Goal: Information Seeking & Learning: Find specific fact

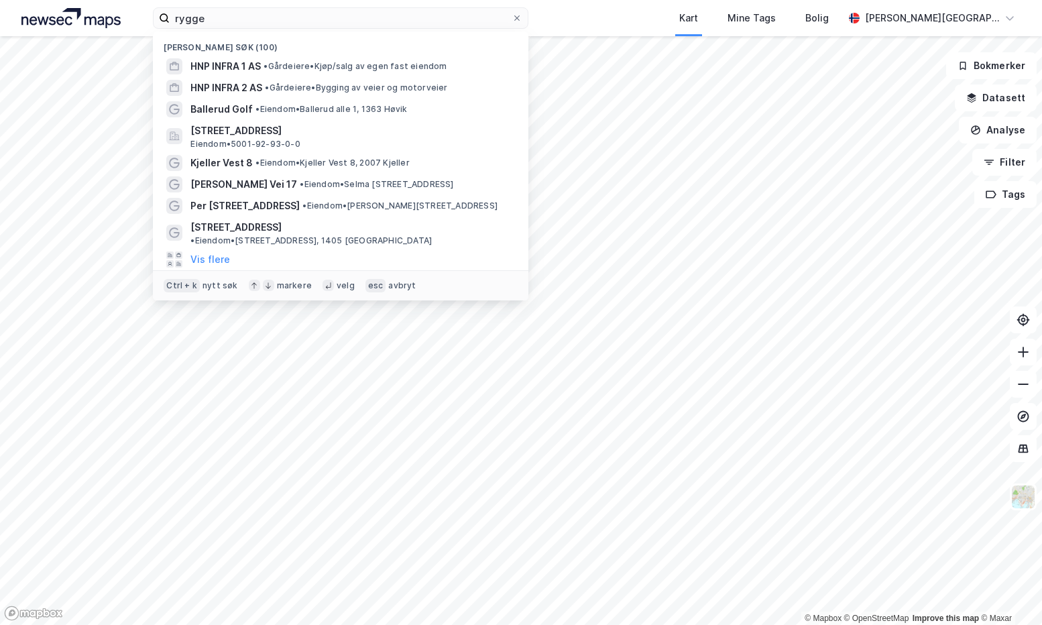
type input "rygge"
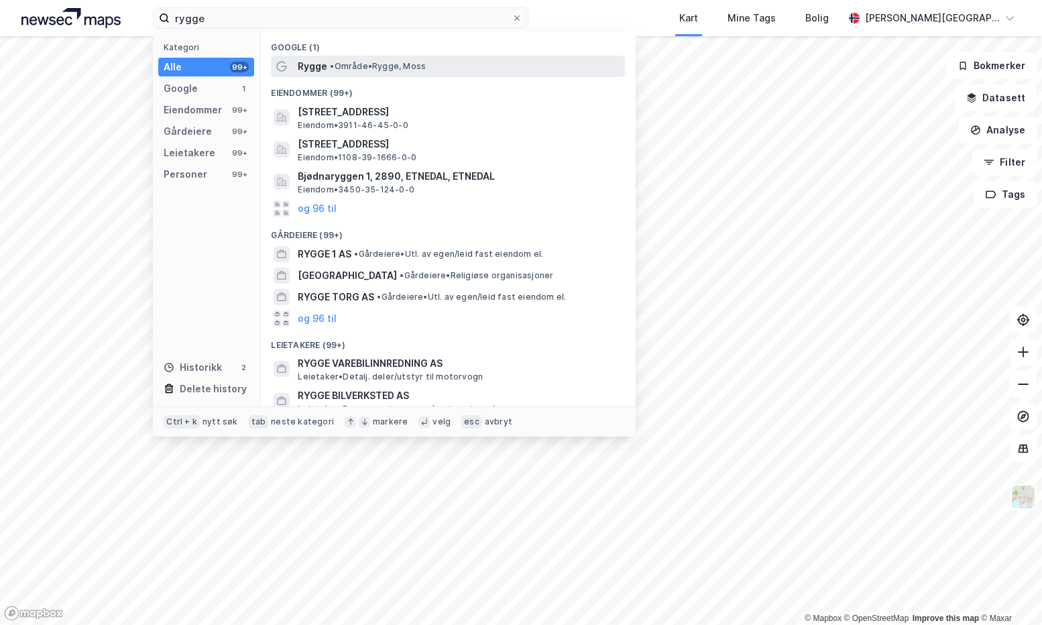
click at [329, 61] on div "Rygge • Område • Rygge, Moss" at bounding box center [460, 66] width 325 height 16
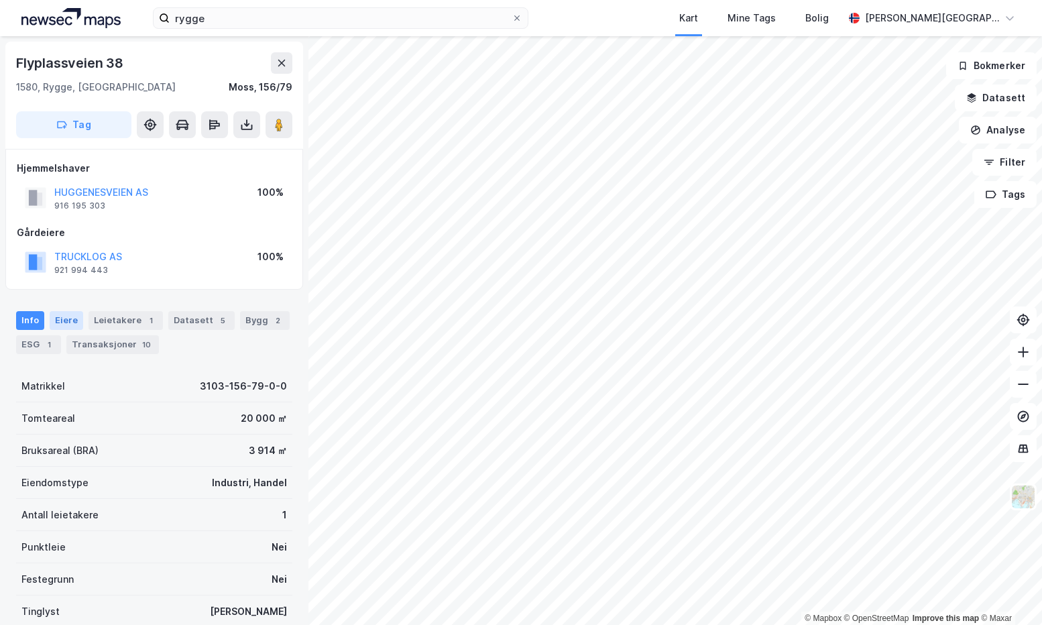
click at [71, 320] on div "Eiere" at bounding box center [67, 320] width 34 height 19
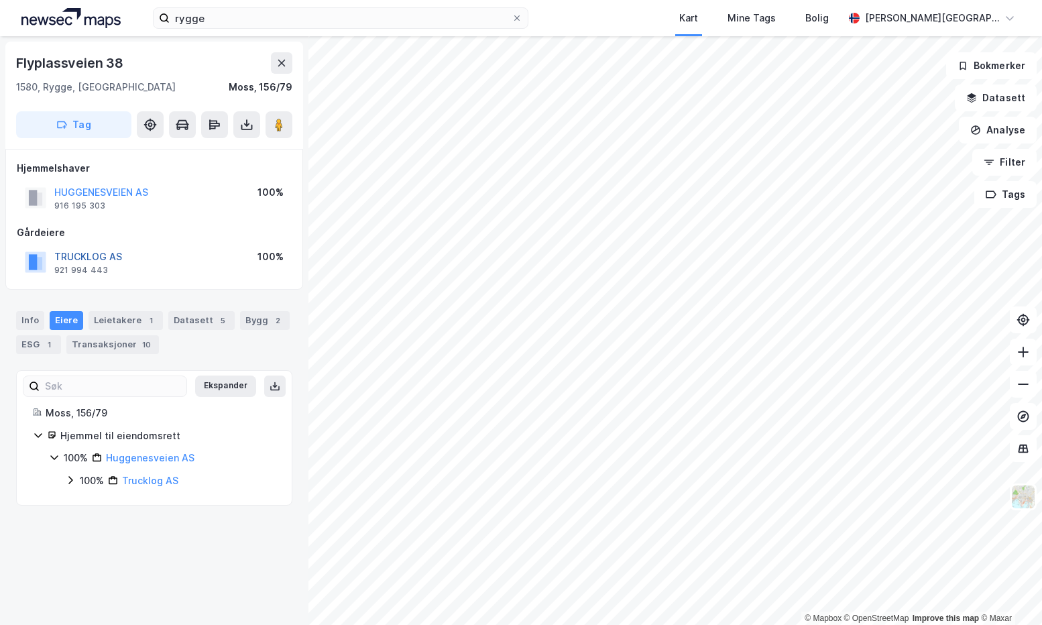
click at [0, 0] on button "TRUCKLOG AS" at bounding box center [0, 0] width 0 height 0
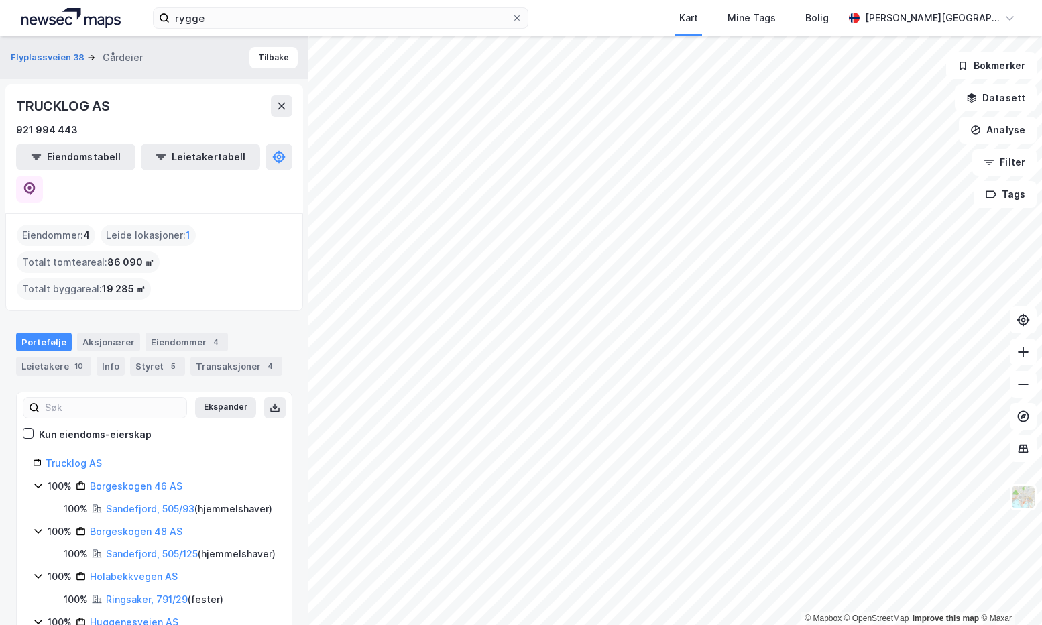
scroll to position [34, 0]
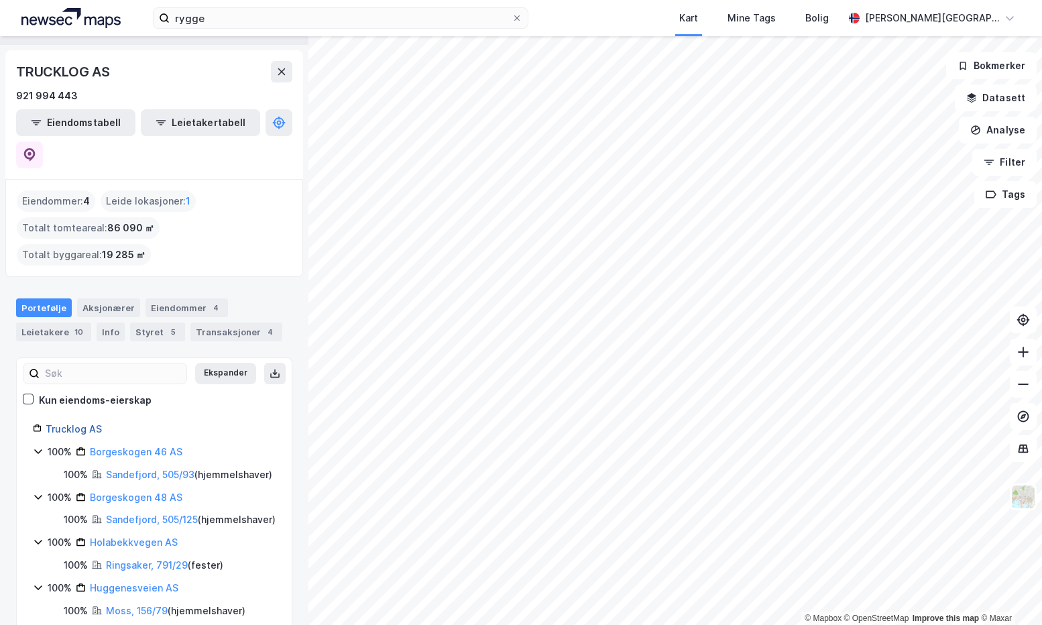
click at [65, 423] on link "Trucklog AS" at bounding box center [74, 428] width 56 height 11
click at [36, 148] on icon at bounding box center [29, 154] width 13 height 13
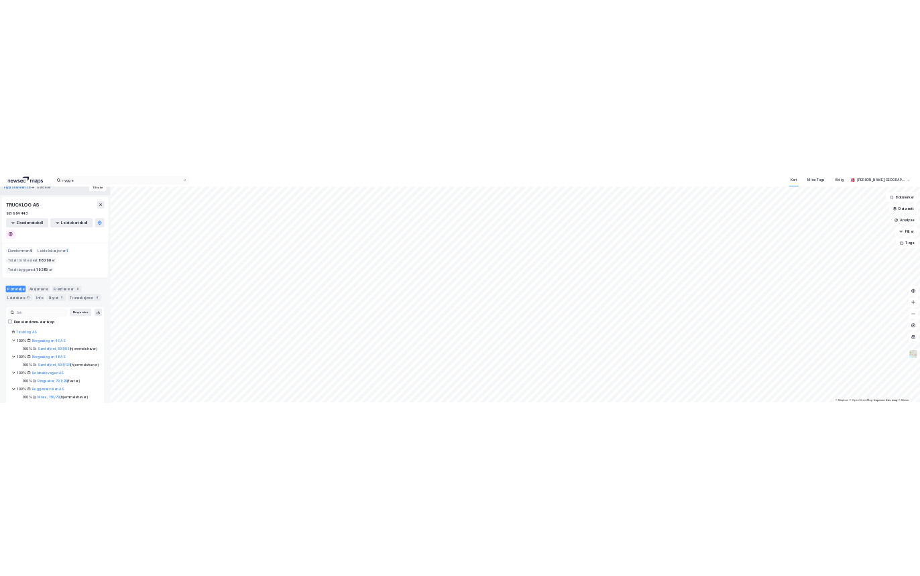
scroll to position [0, 0]
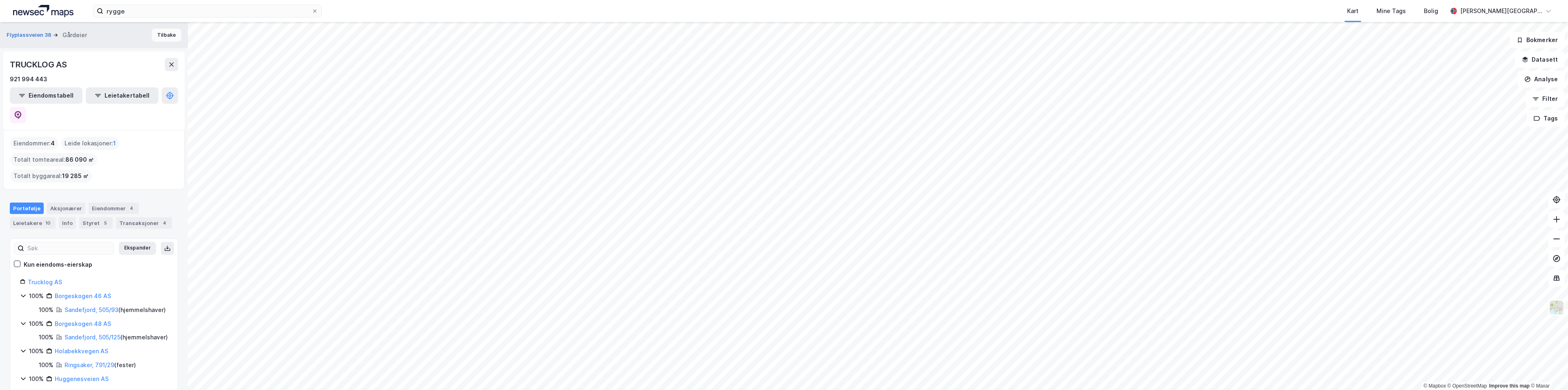
click at [160, 38] on button "Tilbake" at bounding box center [167, 35] width 29 height 13
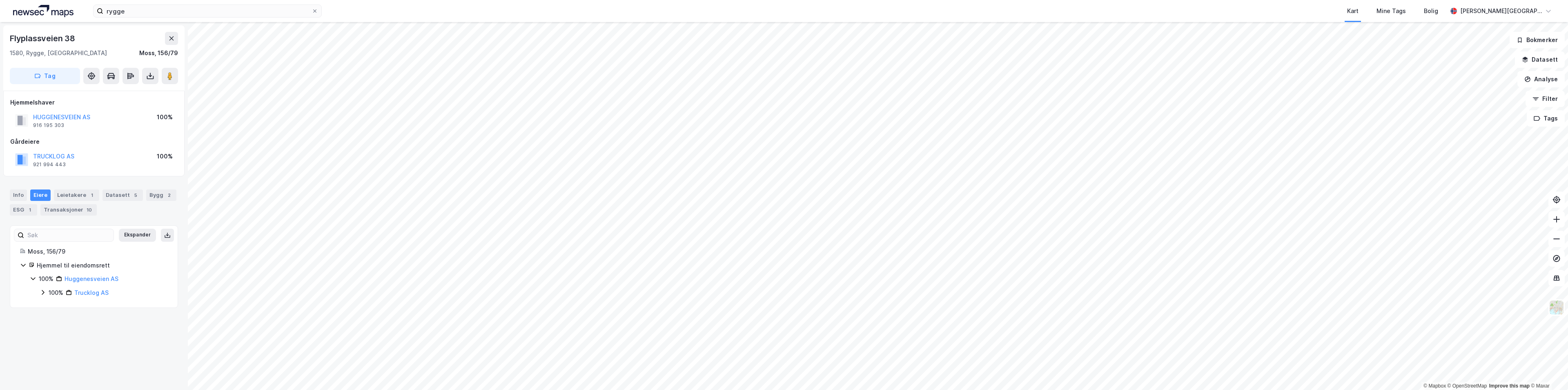
click at [52, 152] on div "TRUCKLOG AS" at bounding box center [54, 156] width 41 height 10
click at [0, 0] on button "TRUCKLOG AS" at bounding box center [0, 0] width 0 height 0
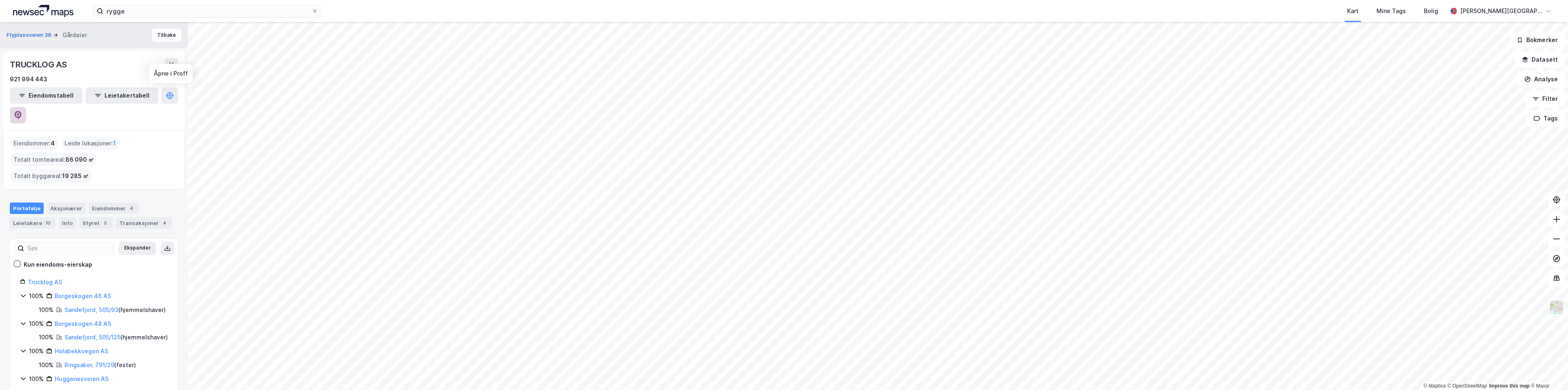
click at [22, 111] on icon at bounding box center [18, 114] width 8 height 8
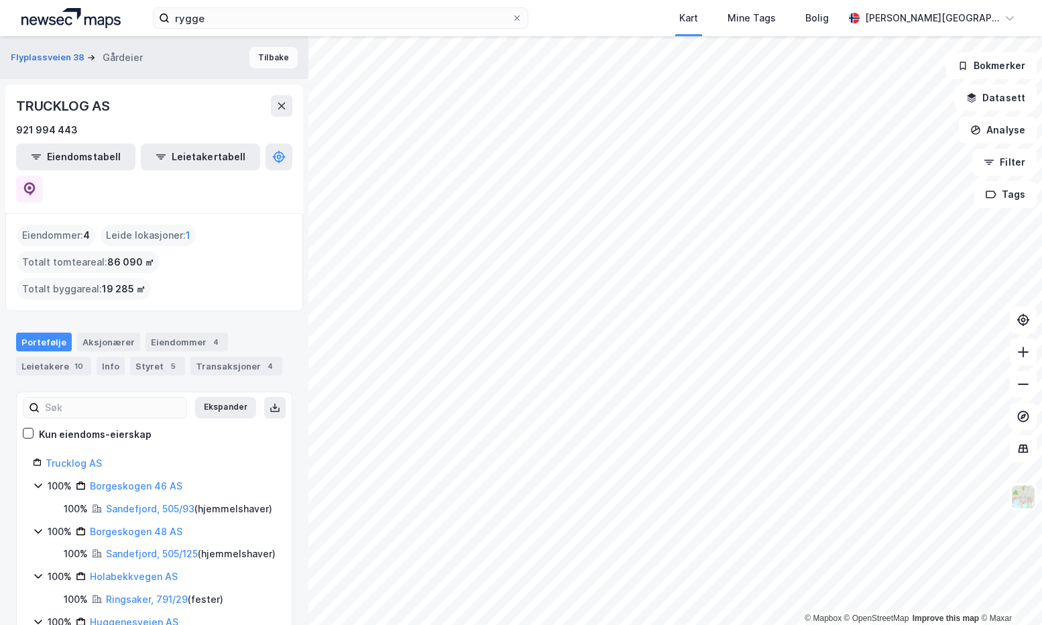
click at [264, 49] on button "Tilbake" at bounding box center [274, 57] width 48 height 21
